Goal: Task Accomplishment & Management: Complete application form

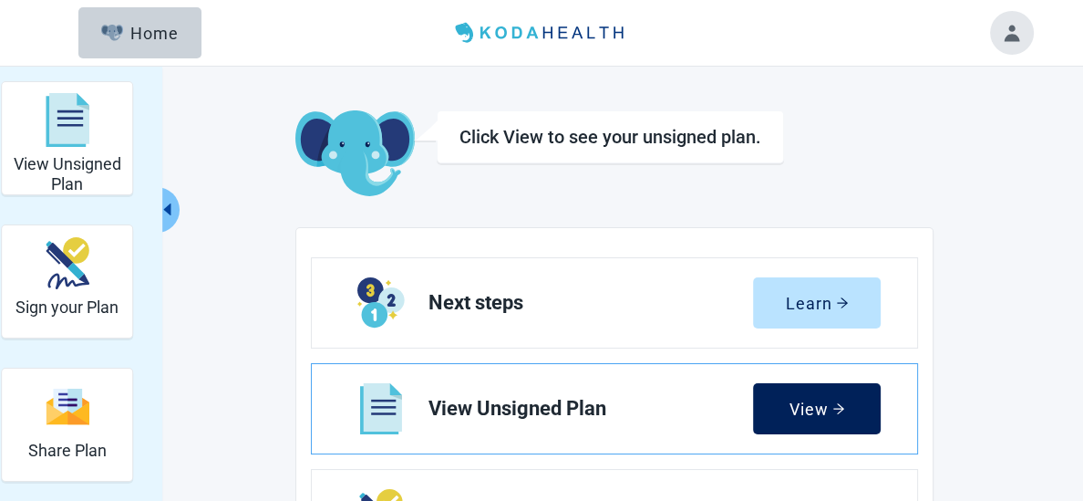
click at [848, 409] on button "View" at bounding box center [817, 408] width 128 height 51
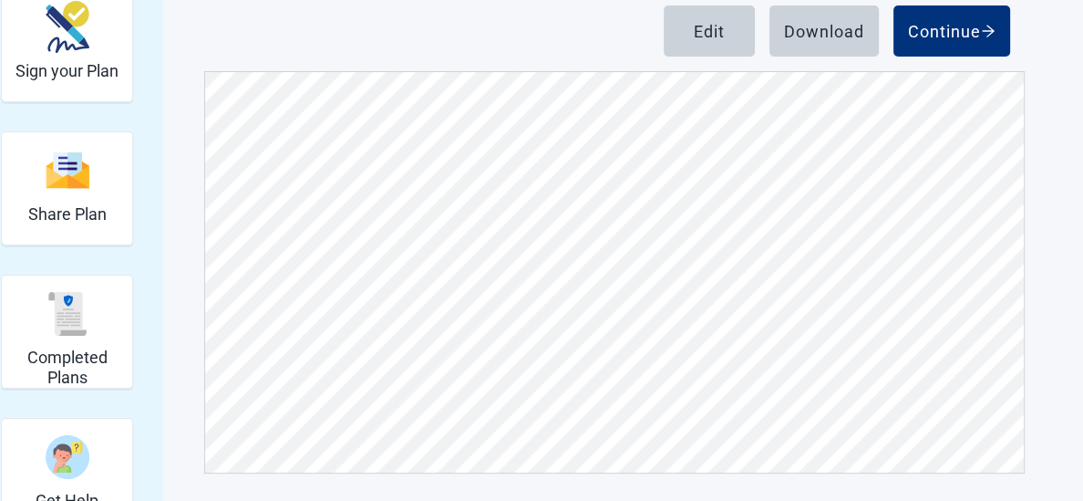
scroll to position [237, 0]
click at [47, 58] on div "Sign your Plan" at bounding box center [67, 44] width 103 height 105
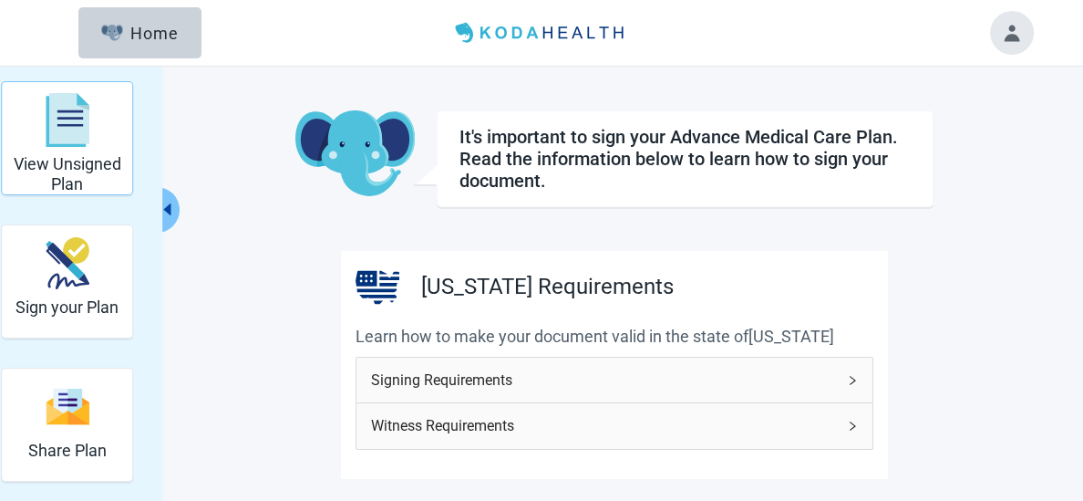
click at [62, 118] on img "View Unsigned Plan" at bounding box center [68, 120] width 44 height 55
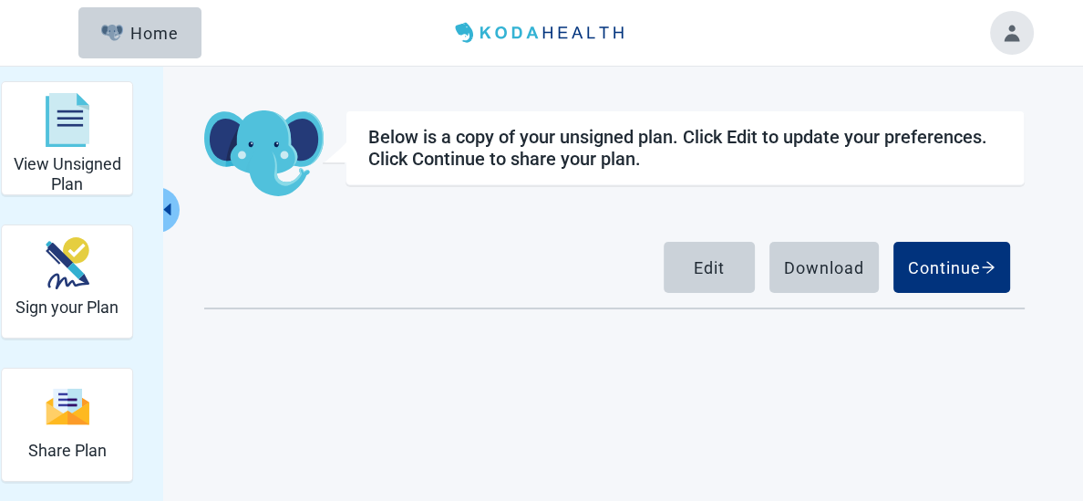
click at [313, 389] on div "View Unsigned Plan Sign your Plan Share Plan Completed Plans Get Help Below is …" at bounding box center [541, 317] width 1083 height 501
click at [313, 389] on div "Main content" at bounding box center [614, 376] width 819 height 137
click at [76, 154] on h2 "View Unsigned Plan" at bounding box center [67, 173] width 116 height 39
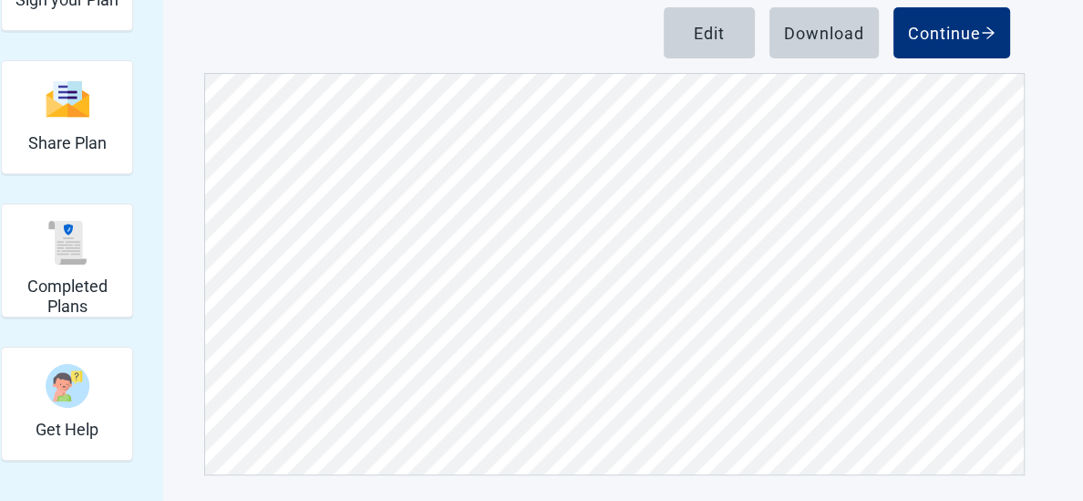
scroll to position [237, 0]
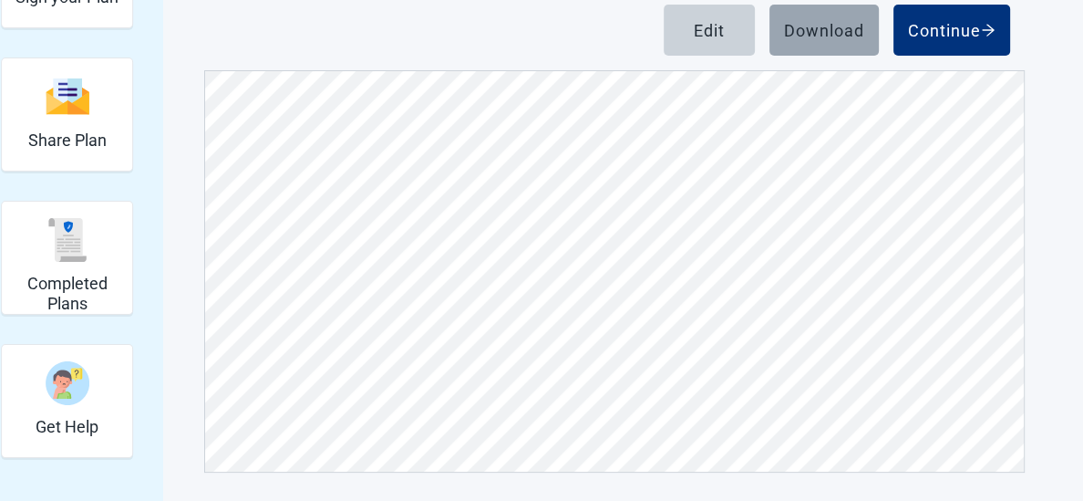
click at [823, 38] on div "Download" at bounding box center [824, 30] width 80 height 18
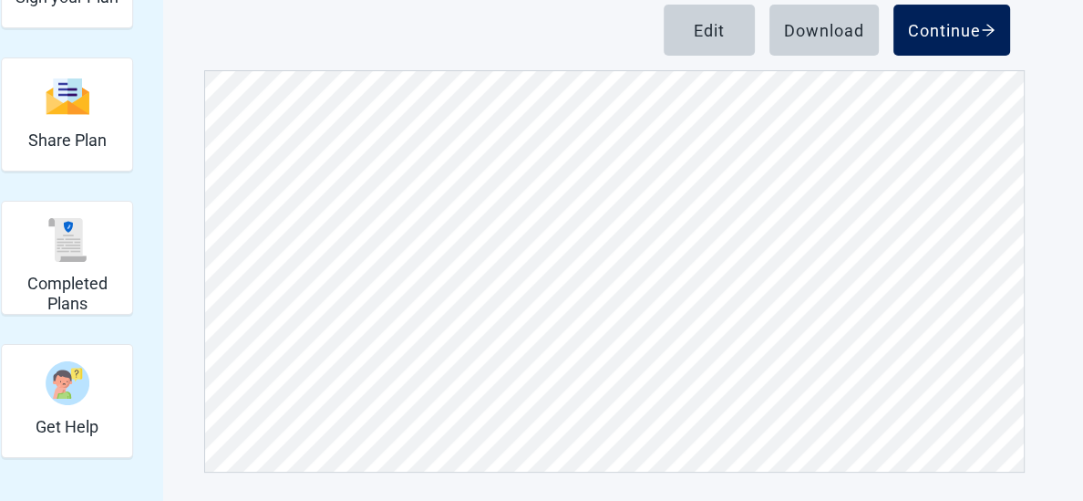
click at [921, 23] on div "Continue" at bounding box center [952, 30] width 88 height 18
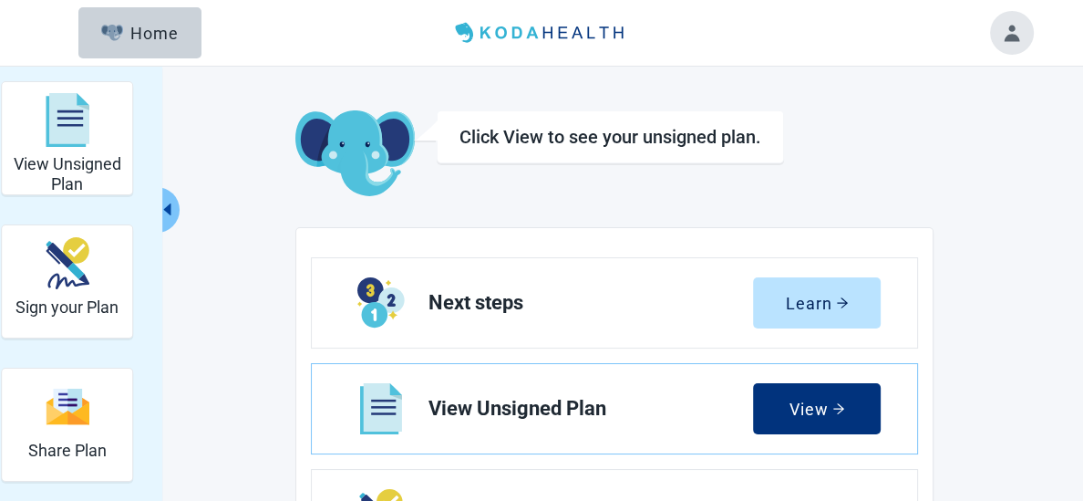
click at [720, 146] on h1 "Click View to see your unsigned plan." at bounding box center [611, 137] width 302 height 22
click at [400, 157] on img "Main content" at bounding box center [354, 154] width 119 height 88
click at [809, 406] on div "View" at bounding box center [818, 408] width 56 height 18
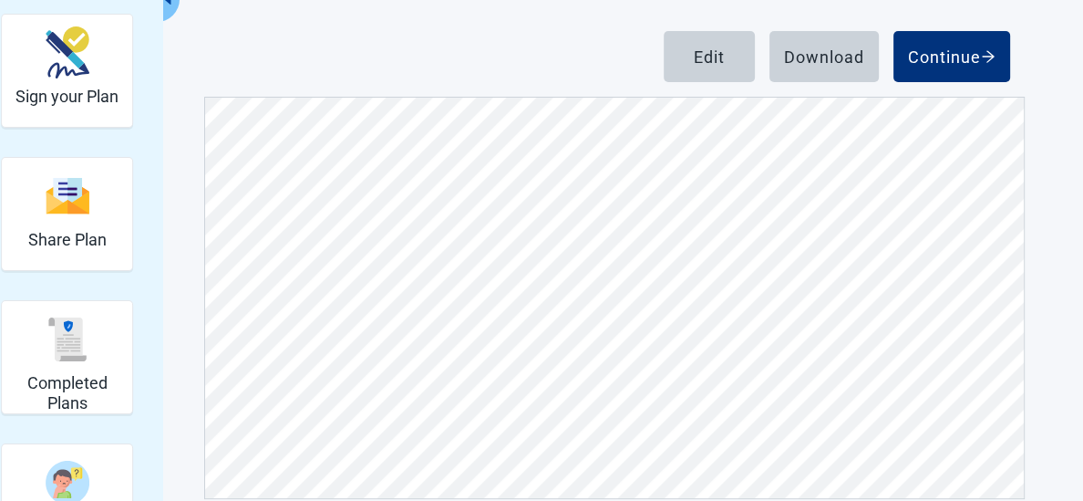
scroll to position [213, 0]
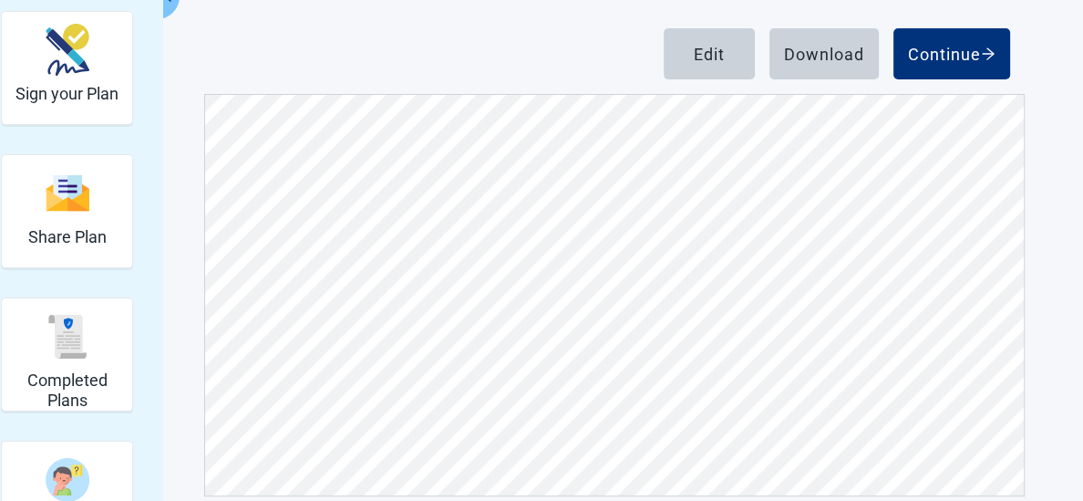
click at [1026, 102] on main "Below is a copy of your unsigned plan. Click Edit to update your preferences. C…" at bounding box center [614, 196] width 857 height 599
click at [997, 42] on button "Continue" at bounding box center [952, 53] width 117 height 51
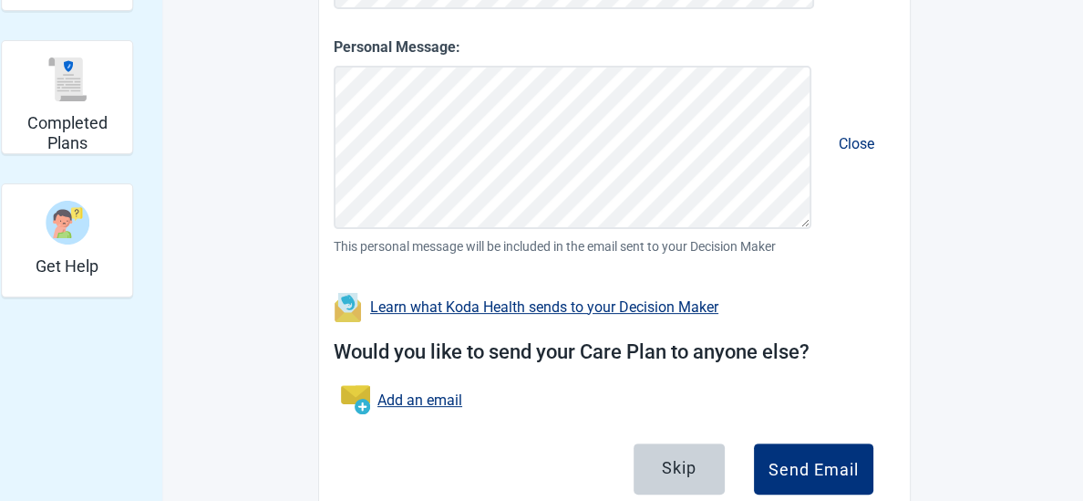
scroll to position [474, 0]
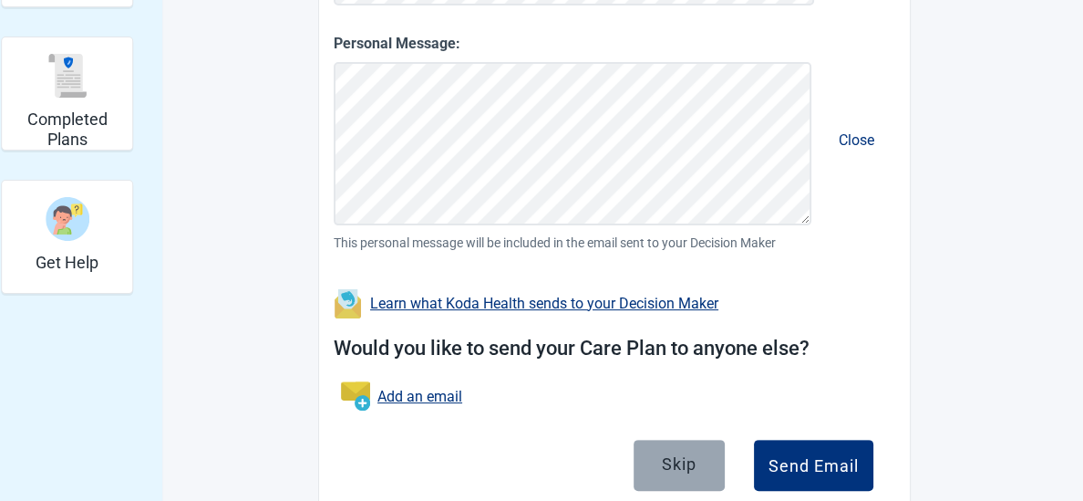
click at [658, 472] on button "Skip" at bounding box center [679, 465] width 91 height 51
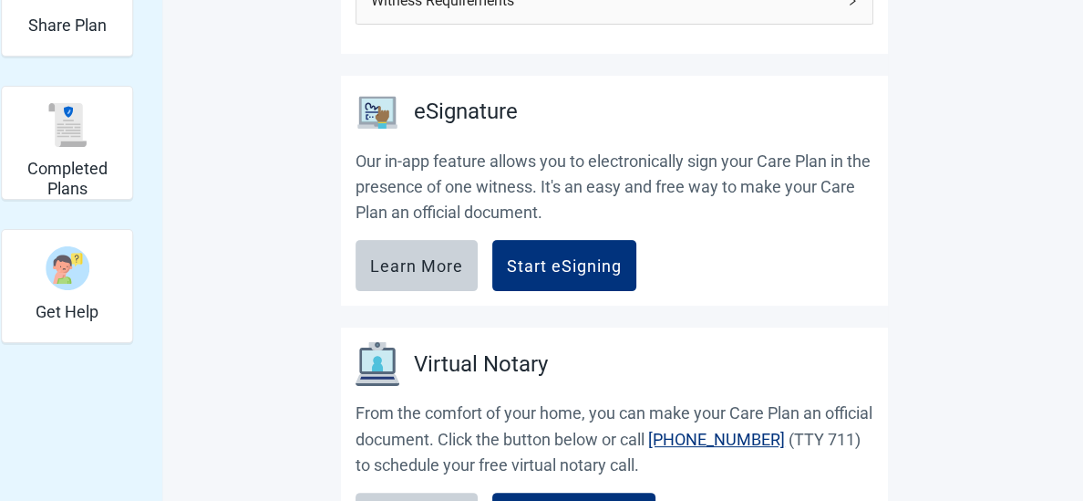
scroll to position [474, 0]
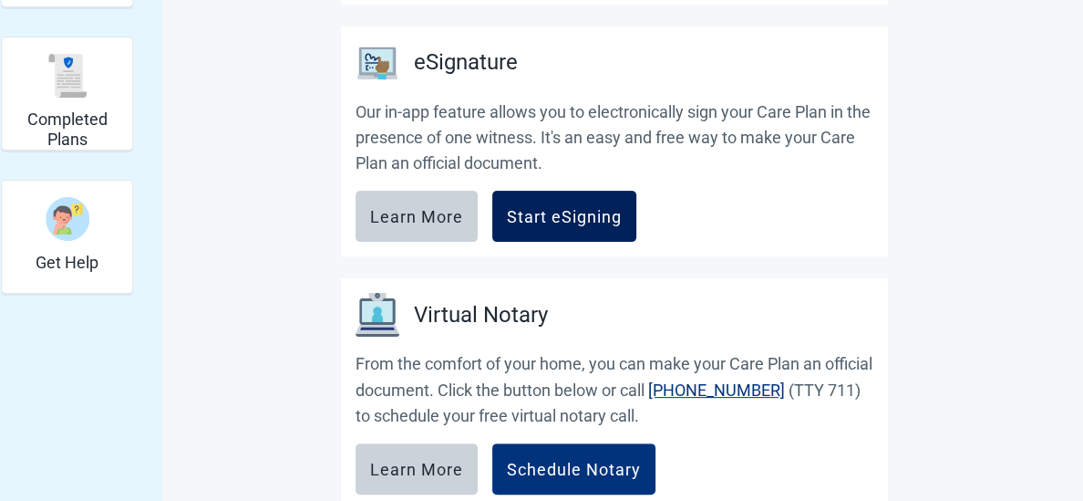
click at [563, 217] on div "Start eSigning" at bounding box center [564, 216] width 115 height 18
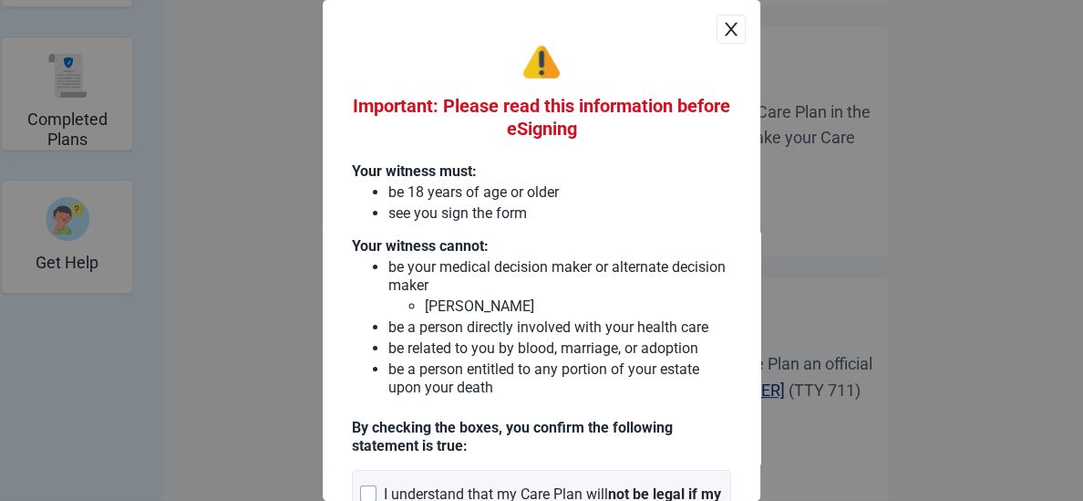
click at [720, 11] on div "Important: Please read this information before eSigning Your witness must: be 1…" at bounding box center [542, 340] width 438 height 680
click at [730, 28] on icon "close" at bounding box center [731, 30] width 13 height 14
